Goal: Obtain resource: Obtain resource

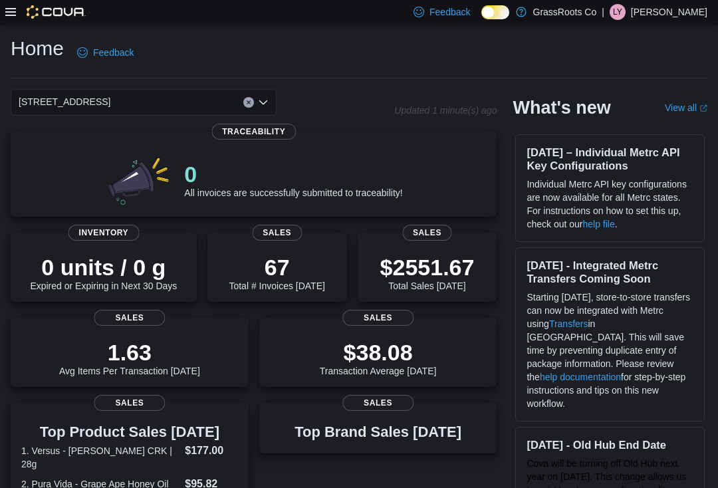
click at [19, 3] on div at bounding box center [45, 12] width 80 height 25
click at [18, 5] on div at bounding box center [45, 12] width 80 height 25
click at [10, 14] on icon at bounding box center [10, 12] width 11 height 11
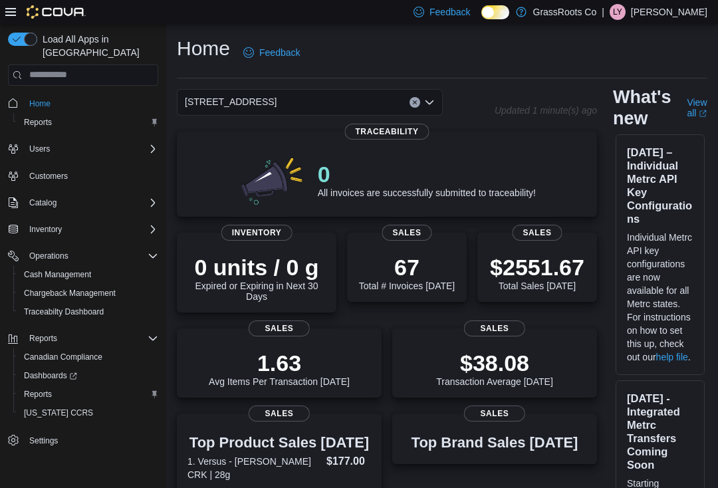
click at [66, 391] on button "Reports" at bounding box center [88, 394] width 150 height 19
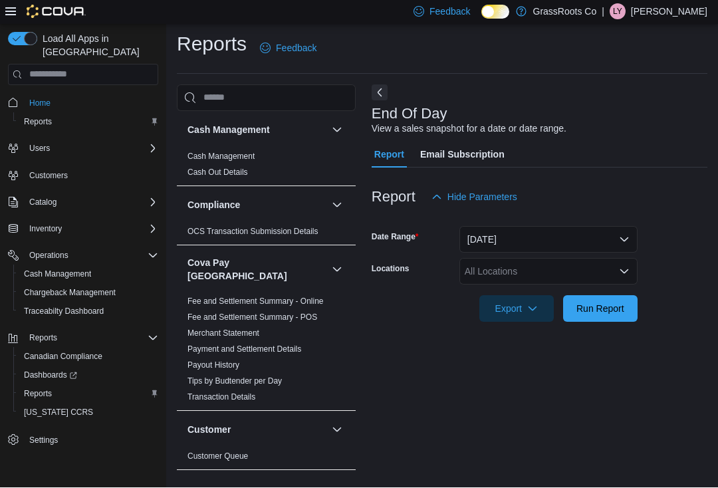
scroll to position [23, 0]
click at [593, 259] on div "All Locations" at bounding box center [548, 272] width 178 height 27
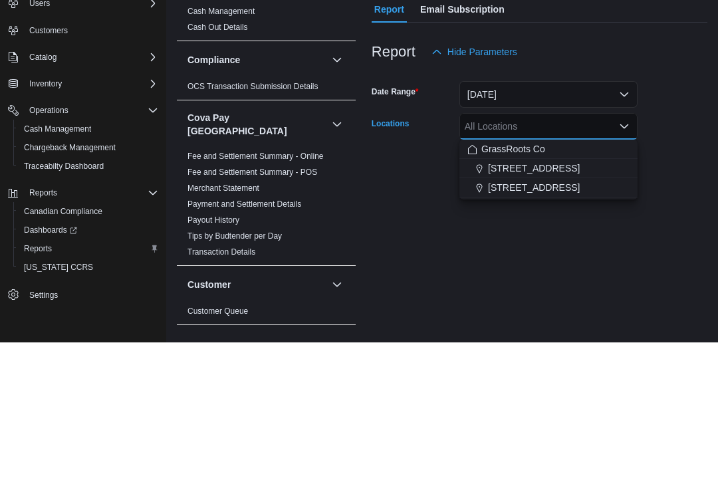
click at [547, 326] on span "93 Notre Dame Ave W Unit 2" at bounding box center [534, 332] width 92 height 13
click at [560, 202] on div "End Of Day View a sales snapshot for a date or date range. Report Email Subscri…" at bounding box center [540, 281] width 336 height 393
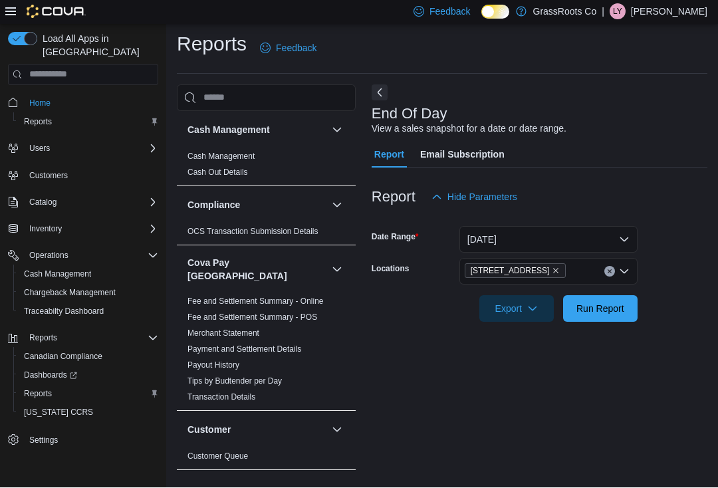
click at [533, 304] on icon "button" at bounding box center [532, 309] width 11 height 11
click at [531, 357] on span "Export to Pdf" at bounding box center [519, 362] width 60 height 11
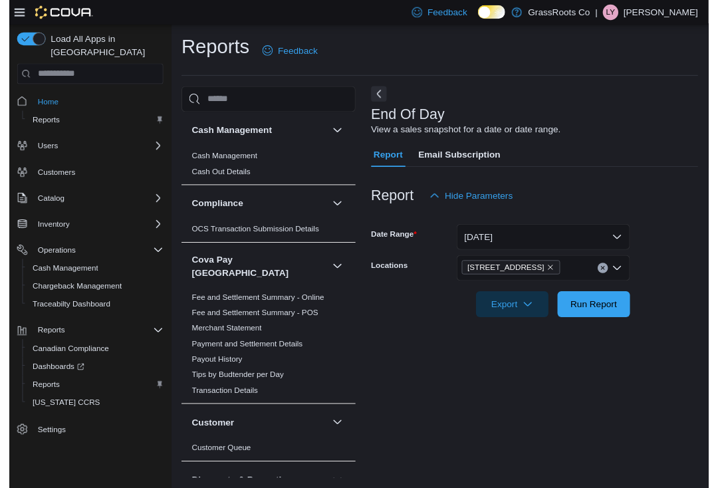
scroll to position [9, 0]
